Goal: Unclear

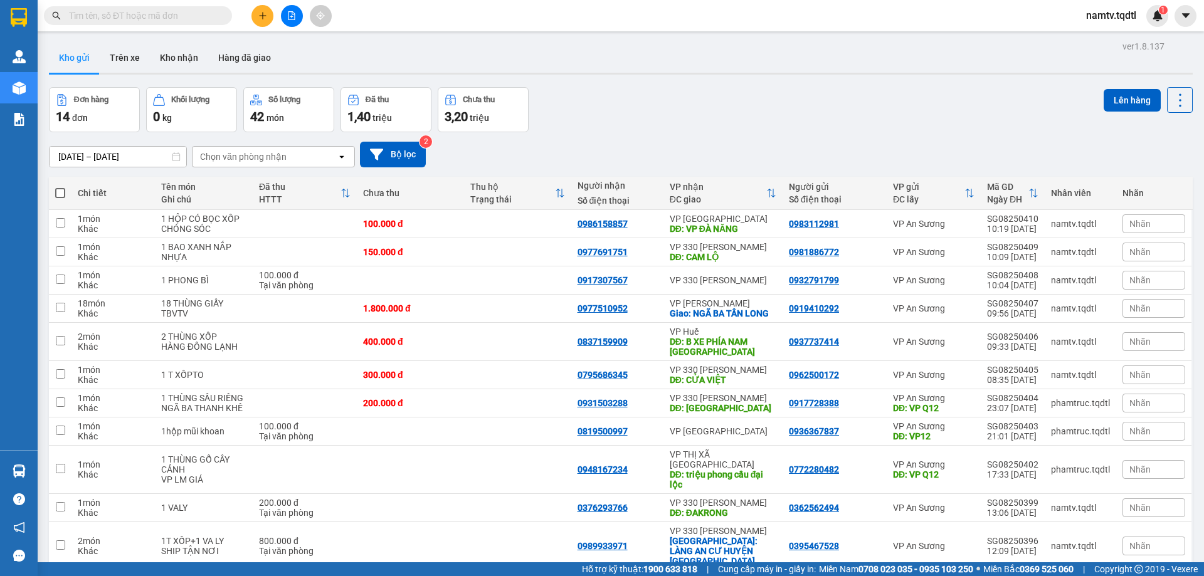
click at [176, 13] on input "text" at bounding box center [143, 16] width 148 height 14
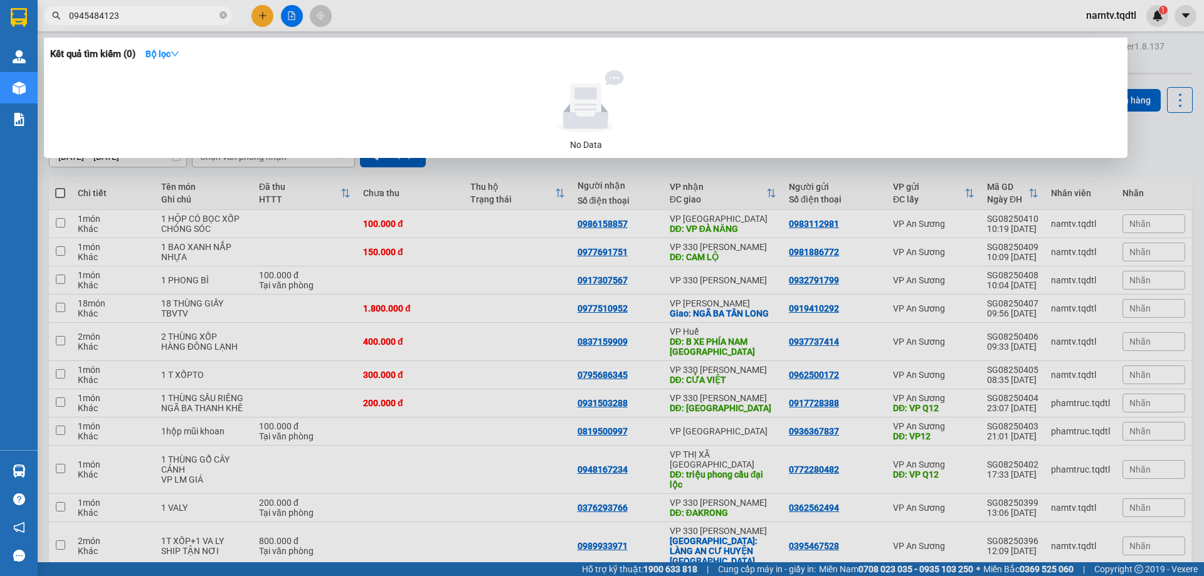
click at [176, 13] on input "0945484123" at bounding box center [143, 16] width 148 height 14
click at [106, 57] on h3 "Kết quả tìm kiếm ( 0 )" at bounding box center [92, 54] width 85 height 13
click at [148, 13] on input "0945484123" at bounding box center [143, 16] width 148 height 14
click at [138, 18] on input "0945484123" at bounding box center [143, 16] width 148 height 14
type input "0"
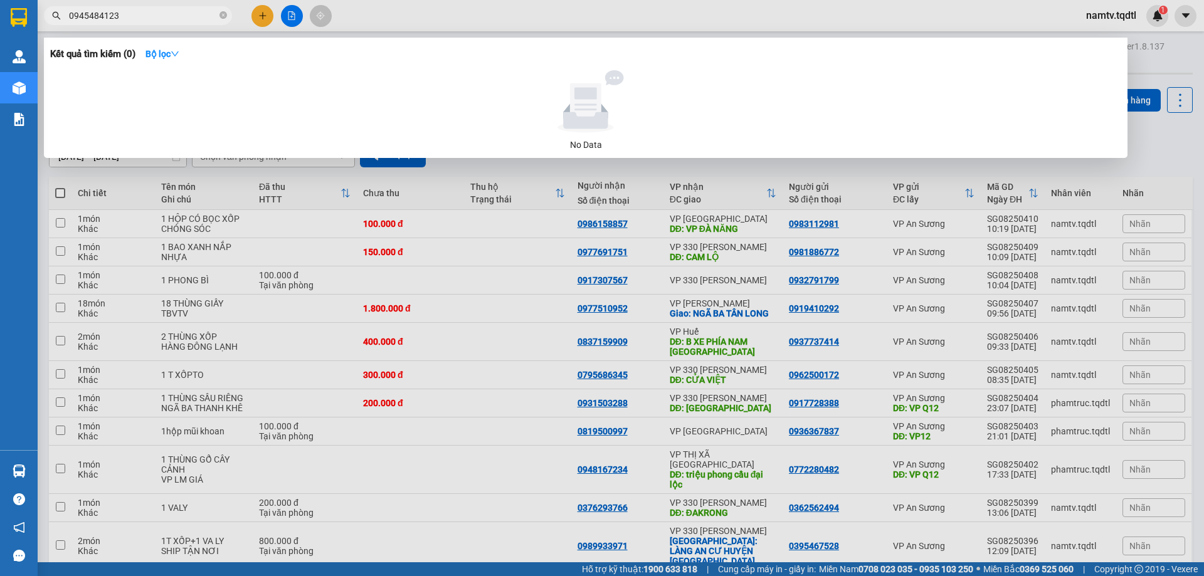
click at [134, 102] on div at bounding box center [585, 101] width 1061 height 63
click at [129, 17] on input "0945484123" at bounding box center [143, 16] width 148 height 14
type input "0"
